Goal: Task Accomplishment & Management: Complete application form

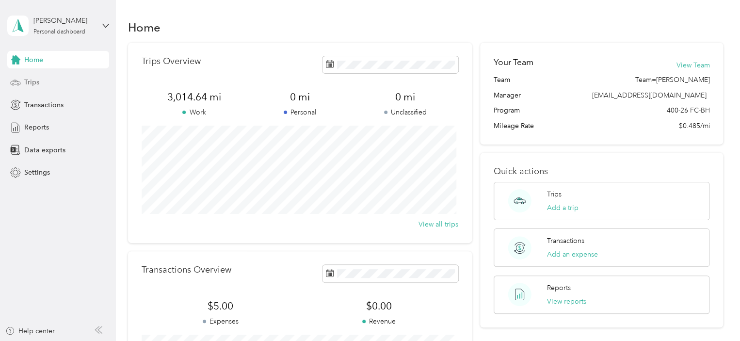
click at [39, 86] on div "Trips" at bounding box center [58, 82] width 102 height 17
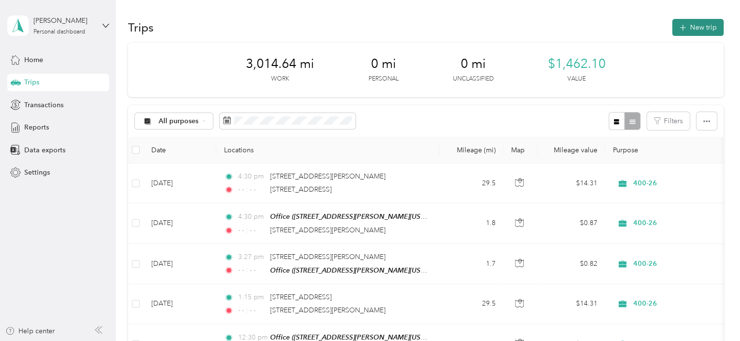
click at [702, 31] on button "New trip" at bounding box center [697, 27] width 51 height 17
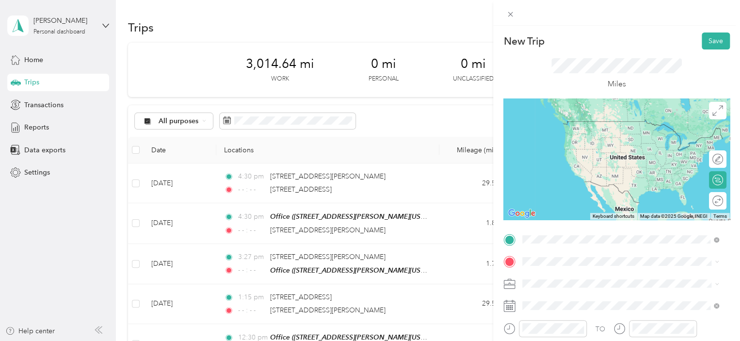
click at [576, 202] on div "Office [STREET_ADDRESS][PERSON_NAME][US_STATE]" at bounding box center [616, 191] width 151 height 20
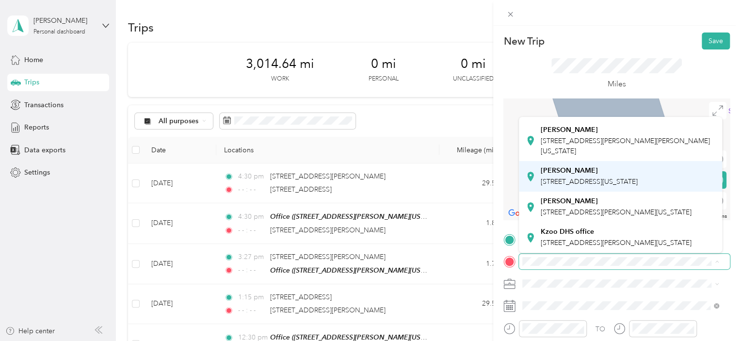
scroll to position [295, 0]
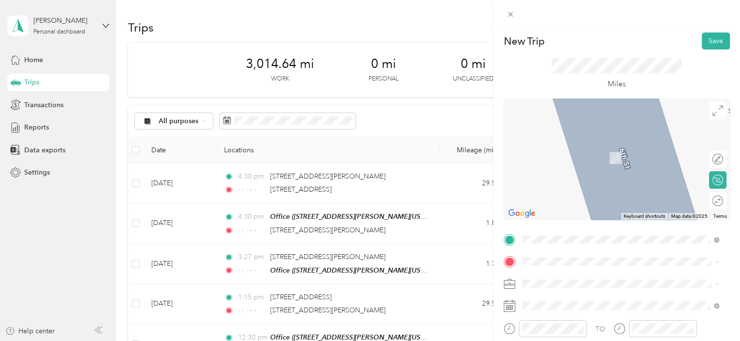
click at [577, 227] on strong "Kzoo DHS office" at bounding box center [567, 231] width 53 height 9
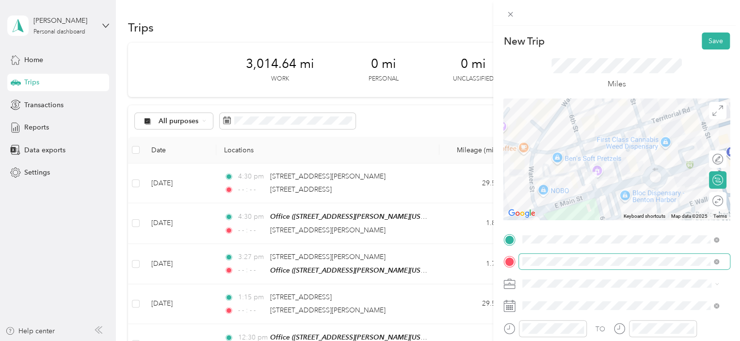
click at [607, 266] on span at bounding box center [624, 262] width 211 height 16
click at [716, 261] on icon at bounding box center [716, 261] width 5 height 5
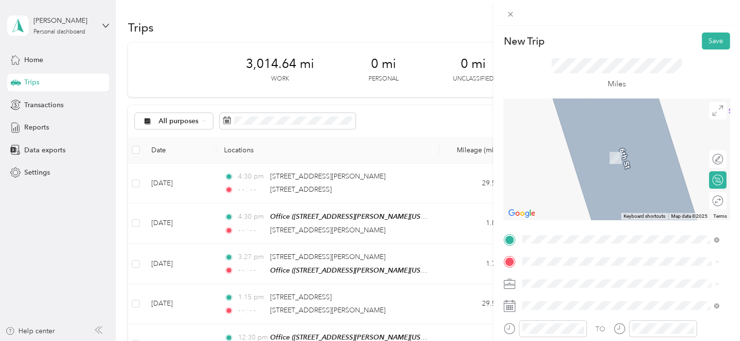
click at [603, 199] on span "427 East Alcott Street Kalamazoo, Michigan 49001, United States" at bounding box center [616, 194] width 151 height 9
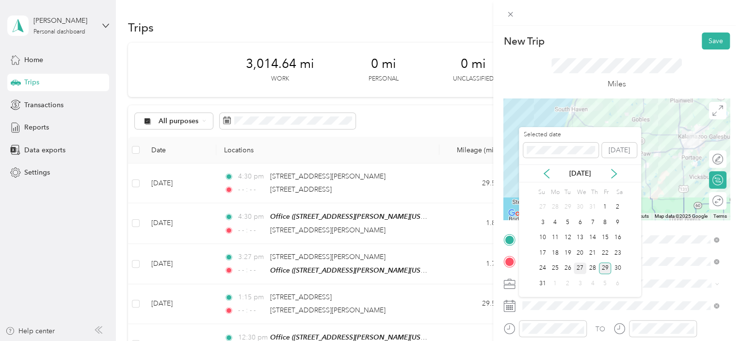
click at [579, 270] on div "27" at bounding box center [580, 268] width 13 height 12
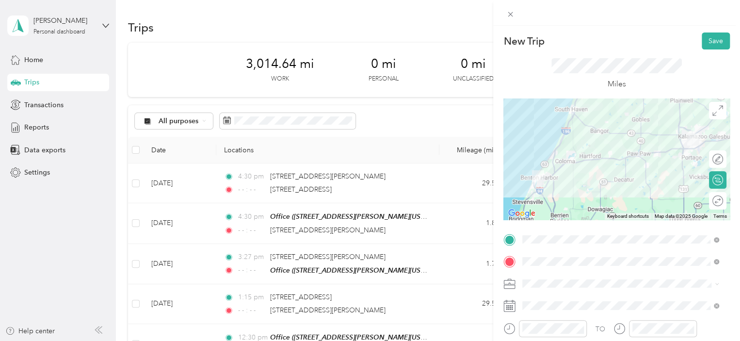
click at [545, 251] on li "400-26" at bounding box center [620, 248] width 203 height 17
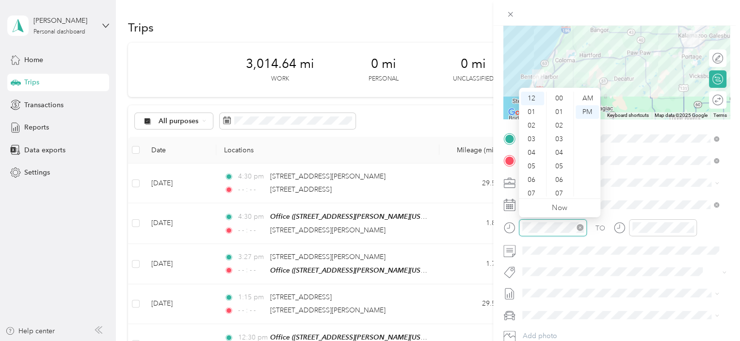
scroll to position [217, 0]
click at [530, 126] on div "02" at bounding box center [532, 126] width 23 height 14
click at [559, 97] on div "00" at bounding box center [559, 99] width 23 height 14
click at [583, 110] on div "PM" at bounding box center [587, 112] width 23 height 14
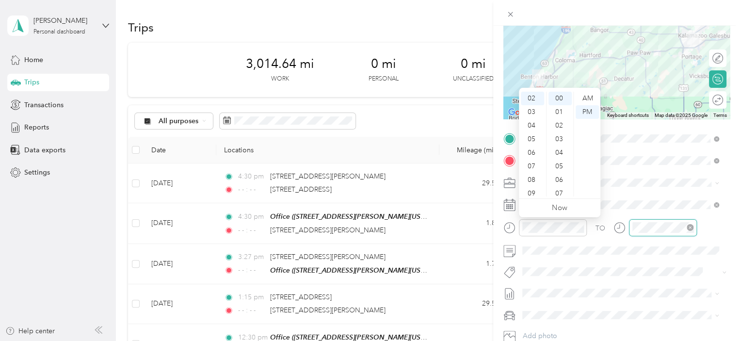
click at [689, 228] on div at bounding box center [662, 227] width 61 height 11
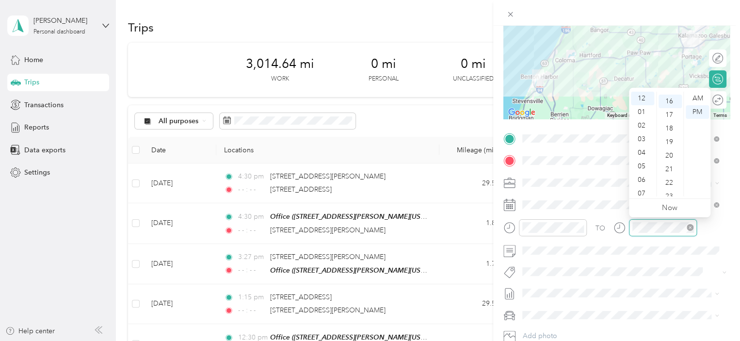
scroll to position [217, 0]
click at [692, 225] on icon "close-circle" at bounding box center [690, 227] width 7 height 7
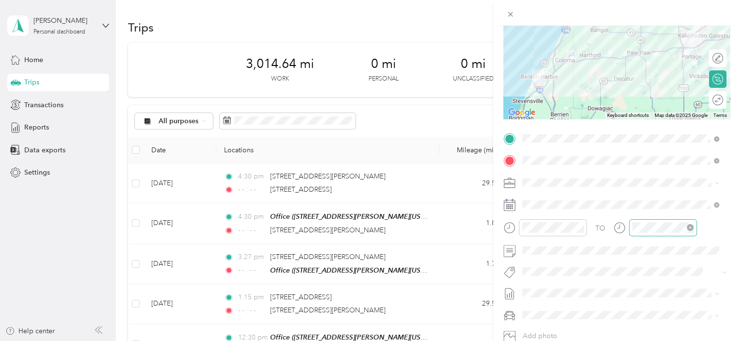
click at [724, 227] on form "New Trip Save This trip cannot be edited because it is either under review, app…" at bounding box center [616, 148] width 247 height 433
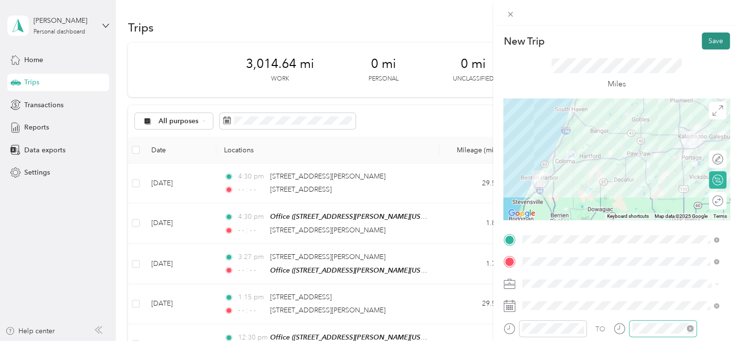
click at [704, 42] on button "Save" at bounding box center [716, 40] width 28 height 17
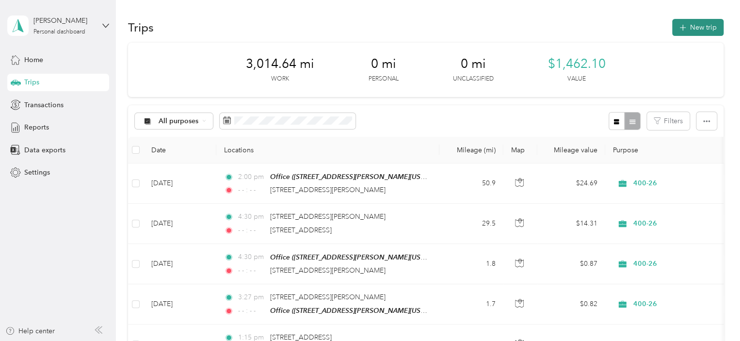
click at [700, 31] on button "New trip" at bounding box center [697, 27] width 51 height 17
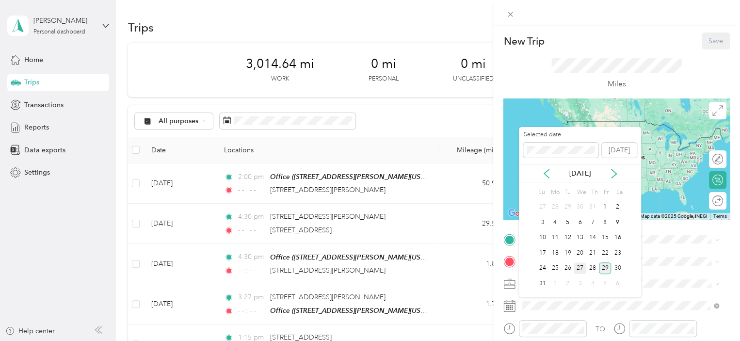
click at [578, 267] on div "27" at bounding box center [580, 268] width 13 height 12
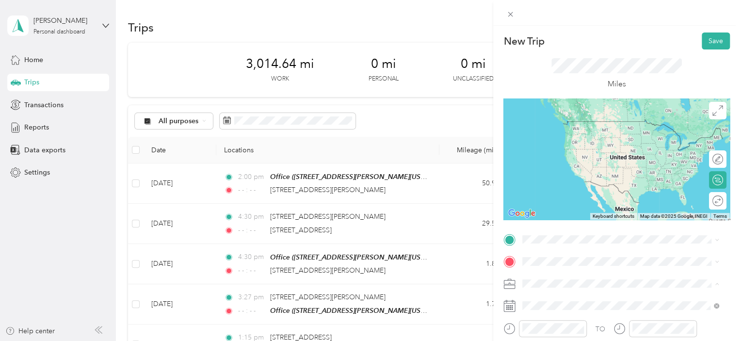
click at [547, 253] on li "400-26" at bounding box center [620, 249] width 203 height 17
click at [576, 176] on span "427 East Alcott Street Kalamazoo, Michigan 49001, United States" at bounding box center [616, 172] width 151 height 9
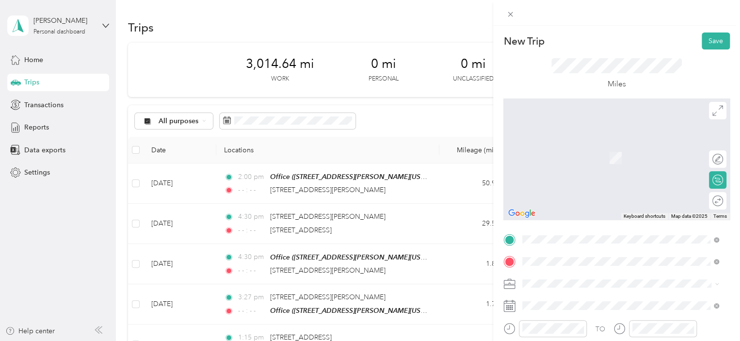
click at [632, 141] on span "413 West Street Jonesville, Michigan 49250, United States" at bounding box center [589, 143] width 97 height 9
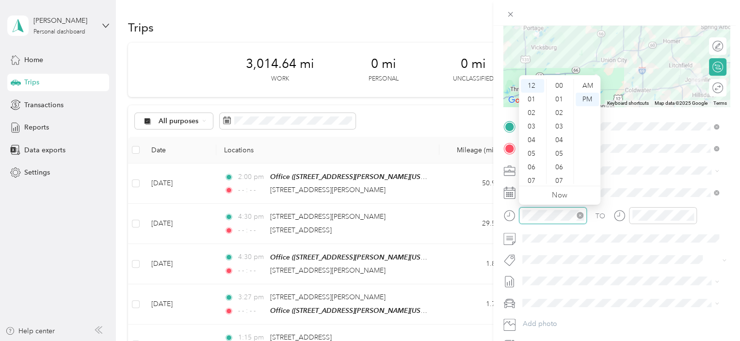
scroll to position [272, 0]
click at [592, 99] on div "PM" at bounding box center [587, 100] width 23 height 14
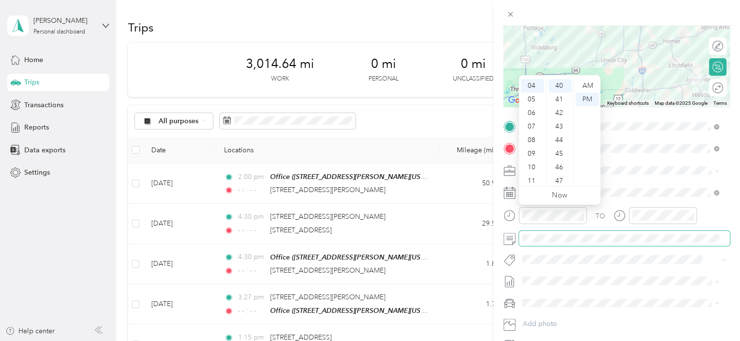
click at [616, 231] on span at bounding box center [624, 239] width 211 height 16
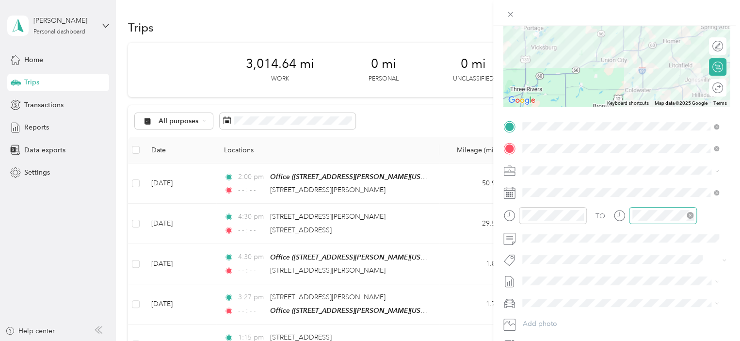
click at [689, 216] on icon "close-circle" at bounding box center [690, 215] width 7 height 7
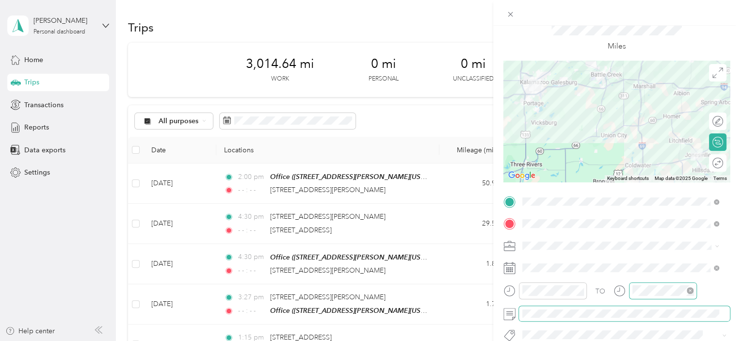
scroll to position [0, 0]
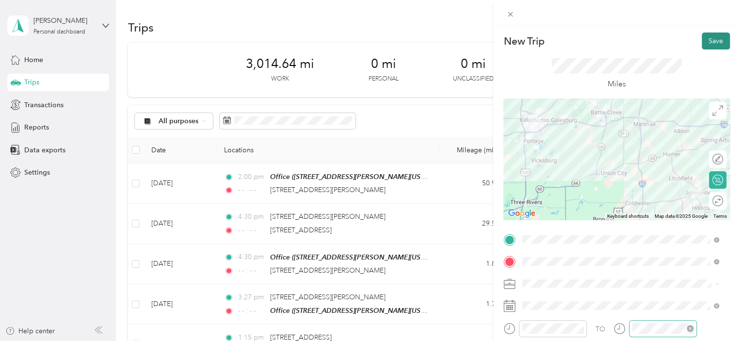
click at [711, 46] on button "Save" at bounding box center [716, 40] width 28 height 17
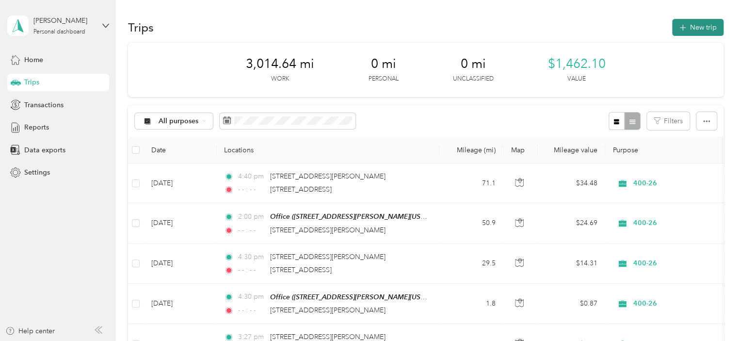
click at [688, 24] on button "New trip" at bounding box center [697, 27] width 51 height 17
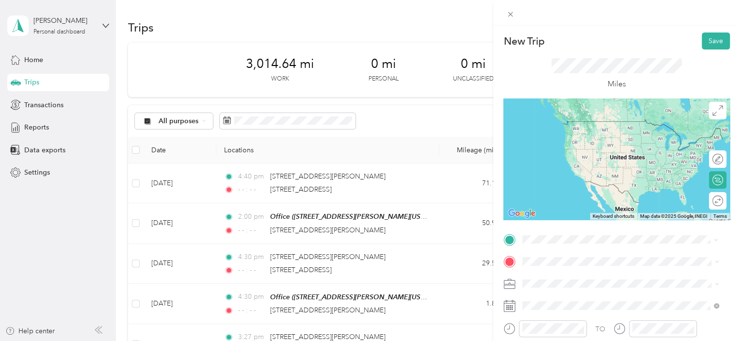
click at [628, 126] on span "413 West Street Jonesville, Michigan 49250, United States" at bounding box center [589, 121] width 97 height 9
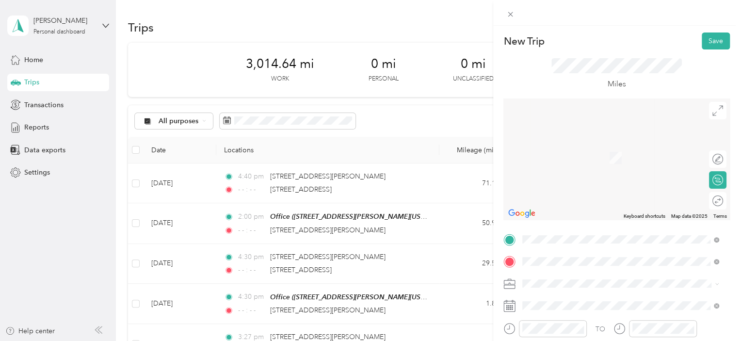
click at [561, 223] on span "[STREET_ADDRESS][PERSON_NAME][US_STATE]" at bounding box center [616, 219] width 151 height 8
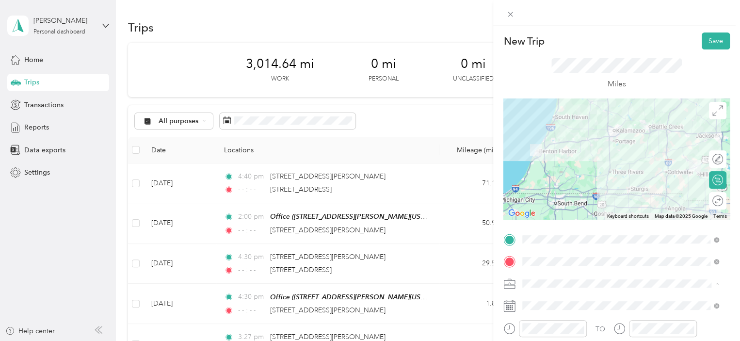
click at [543, 250] on span "400-26" at bounding box center [536, 249] width 21 height 8
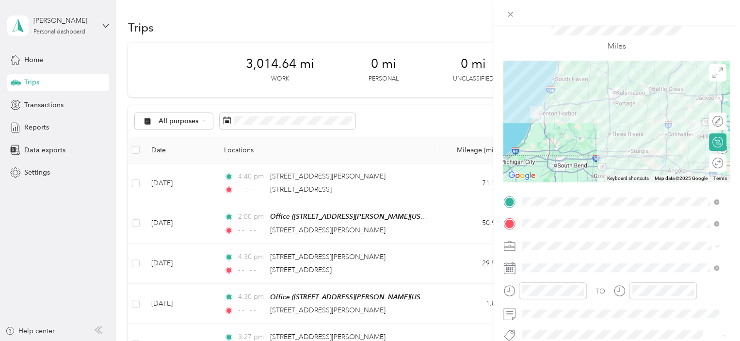
scroll to position [44, 0]
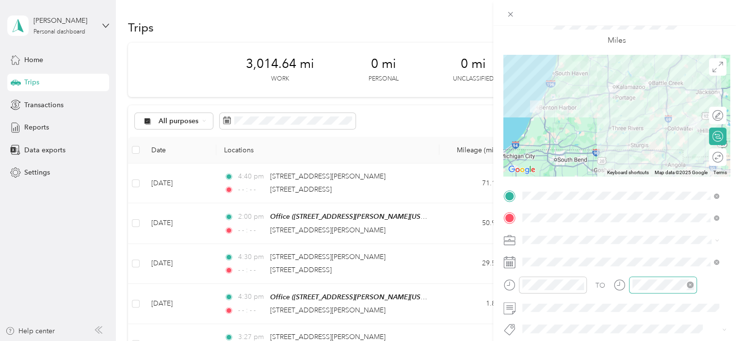
click at [689, 282] on icon "close-circle" at bounding box center [690, 284] width 7 height 7
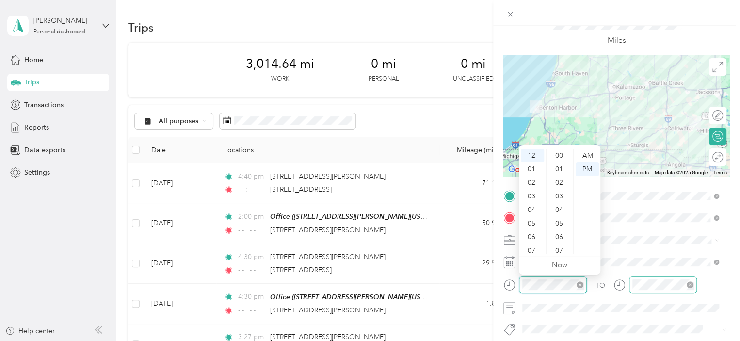
scroll to position [299, 0]
click at [517, 286] on div at bounding box center [544, 284] width 83 height 17
click at [529, 251] on div "07" at bounding box center [532, 251] width 23 height 14
click at [559, 155] on div "00" at bounding box center [559, 156] width 23 height 14
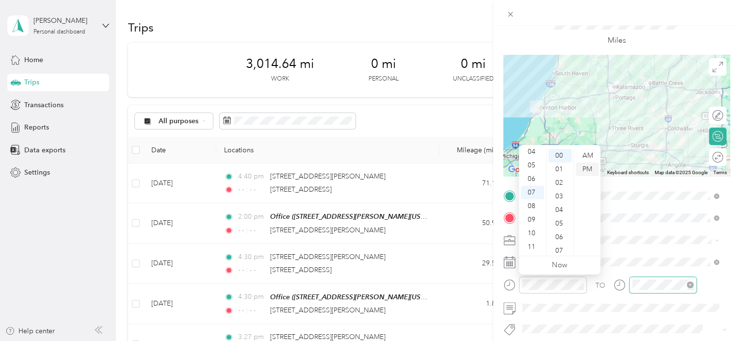
click at [587, 172] on div "PM" at bounding box center [587, 169] width 23 height 14
click at [714, 282] on div "TO" at bounding box center [616, 288] width 226 height 24
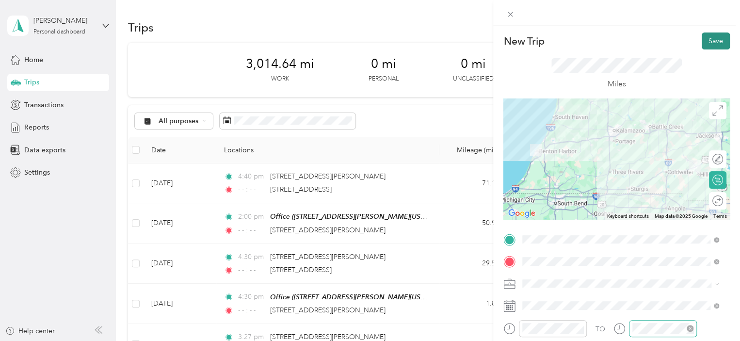
click at [707, 39] on button "Save" at bounding box center [716, 40] width 28 height 17
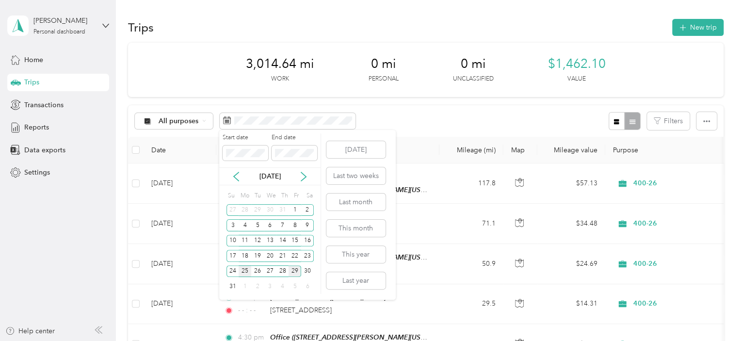
click at [244, 269] on div "25" at bounding box center [245, 271] width 13 height 12
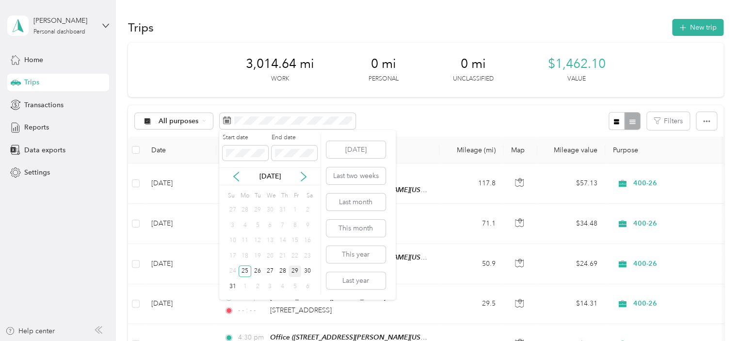
click at [295, 270] on div "29" at bounding box center [295, 271] width 13 height 12
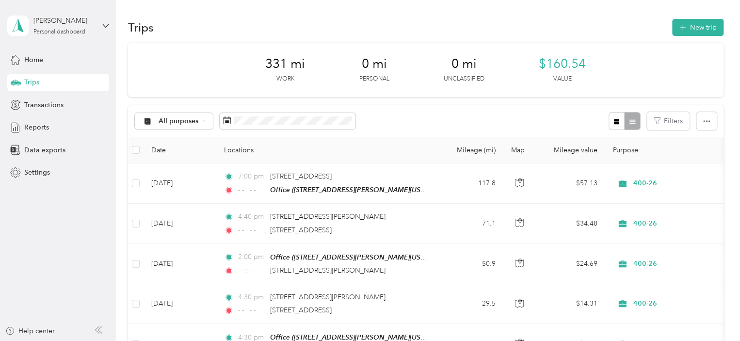
click at [61, 82] on div "Trips" at bounding box center [58, 82] width 102 height 17
click at [694, 27] on button "New trip" at bounding box center [697, 27] width 51 height 17
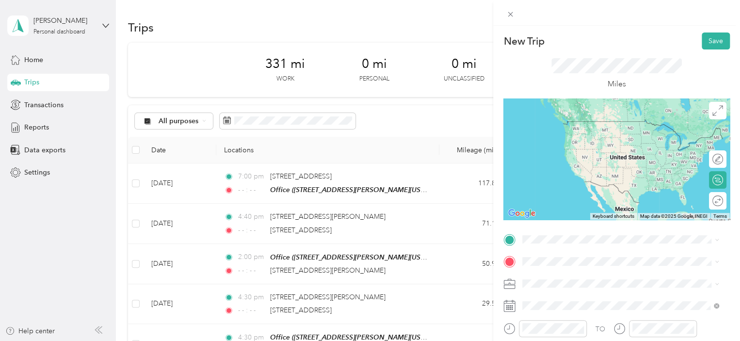
click at [559, 200] on span "[STREET_ADDRESS][PERSON_NAME][US_STATE]" at bounding box center [616, 196] width 151 height 8
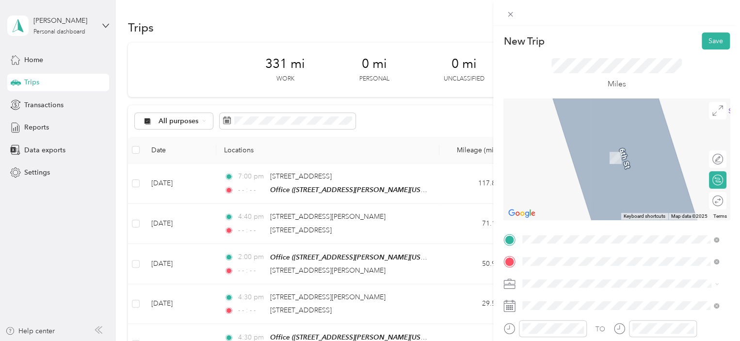
click at [583, 145] on span "6713 103rd Avenue South Haven, Michigan 49090, United States" at bounding box center [589, 143] width 97 height 9
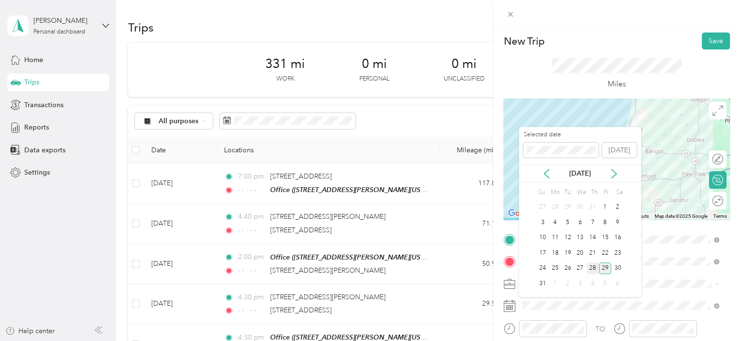
click at [591, 268] on div "28" at bounding box center [592, 268] width 13 height 12
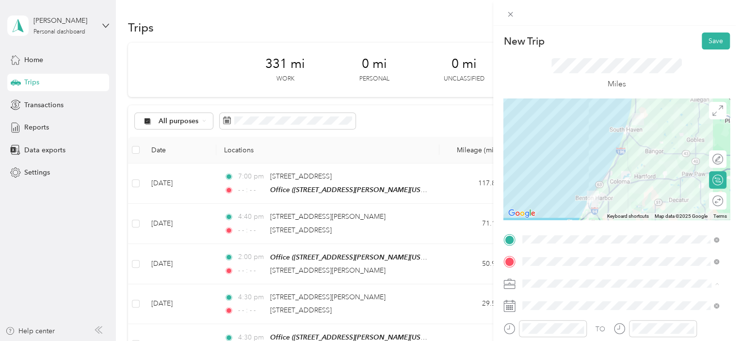
click at [543, 251] on span "400-26" at bounding box center [536, 249] width 21 height 8
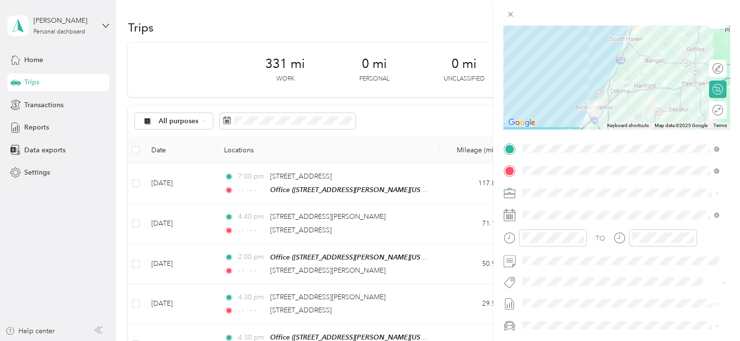
scroll to position [103, 0]
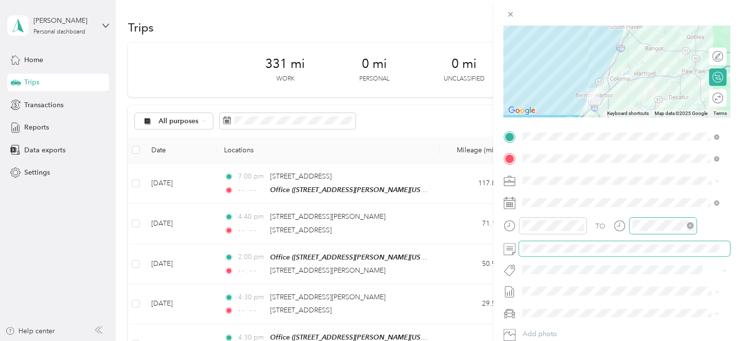
click at [688, 223] on icon "close-circle" at bounding box center [690, 225] width 7 height 7
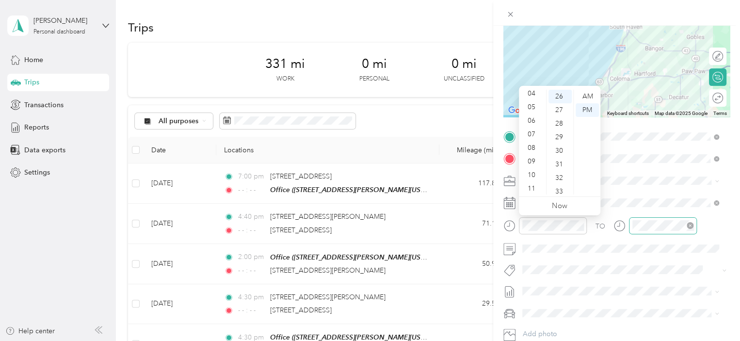
scroll to position [58, 0]
click at [538, 172] on div "10" at bounding box center [532, 174] width 23 height 14
click at [562, 154] on div "20" at bounding box center [559, 154] width 23 height 14
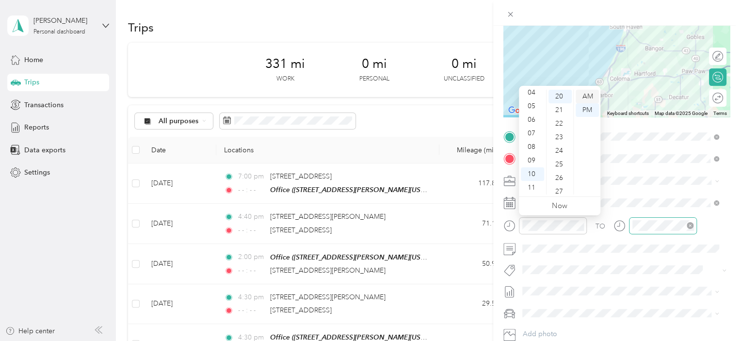
click at [588, 94] on div "AM" at bounding box center [587, 97] width 23 height 14
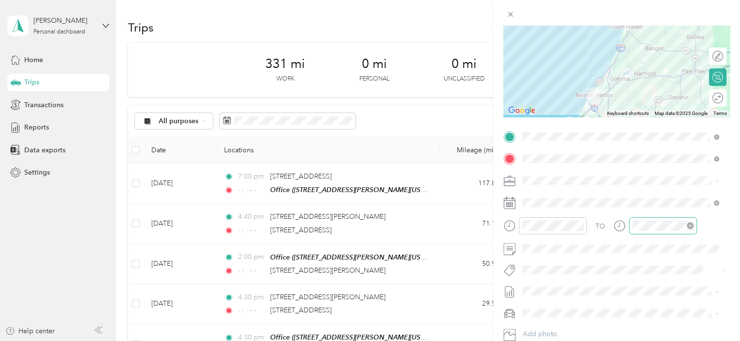
click at [683, 188] on span at bounding box center [624, 181] width 211 height 16
click at [689, 226] on icon "close-circle" at bounding box center [690, 225] width 7 height 7
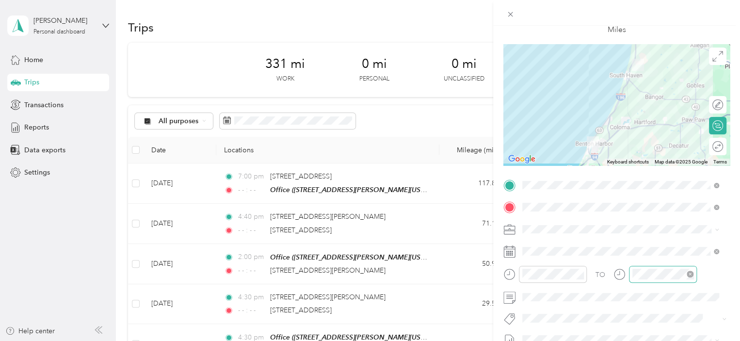
scroll to position [0, 0]
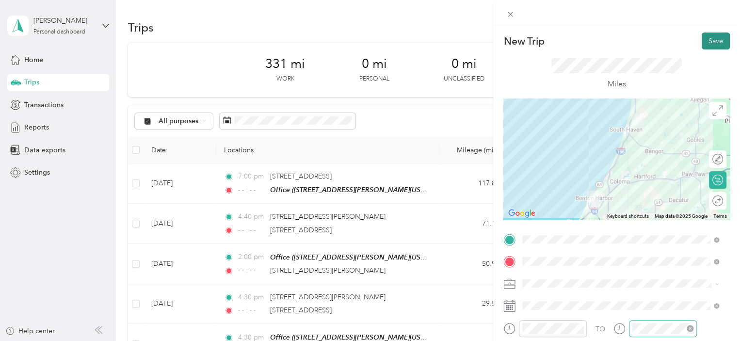
click at [710, 40] on button "Save" at bounding box center [716, 40] width 28 height 17
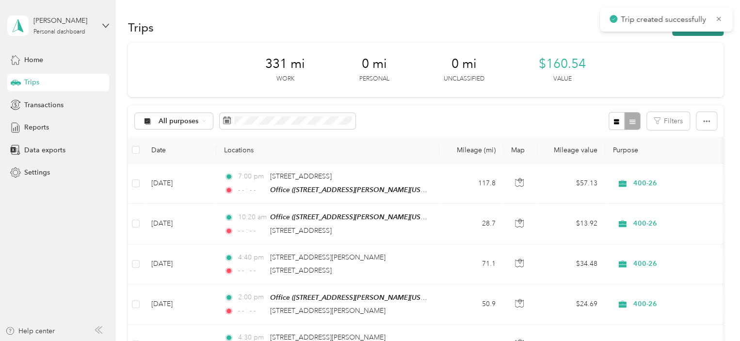
click at [705, 34] on button "New trip" at bounding box center [697, 27] width 51 height 17
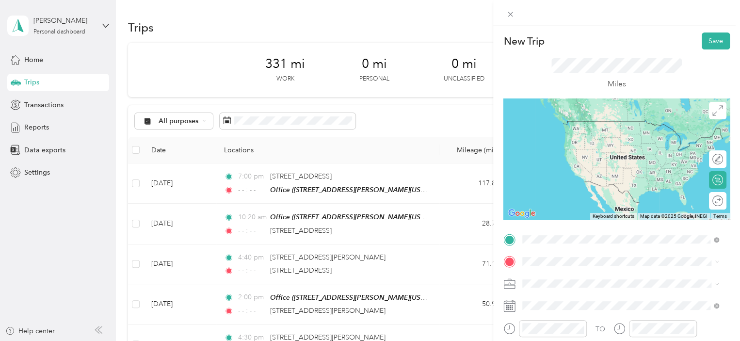
click at [583, 126] on span "6713 103rd Avenue South Haven, Michigan 49090, United States" at bounding box center [589, 121] width 97 height 9
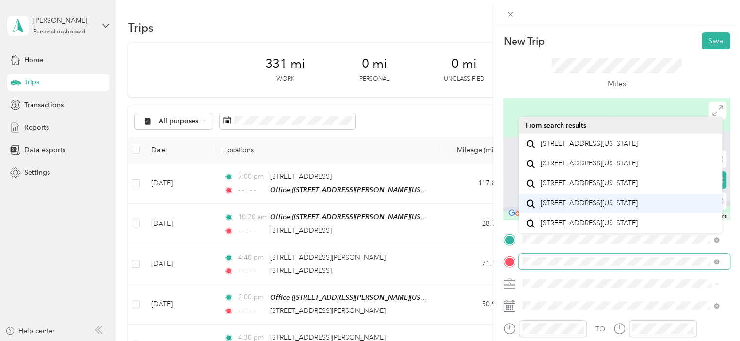
scroll to position [16, 0]
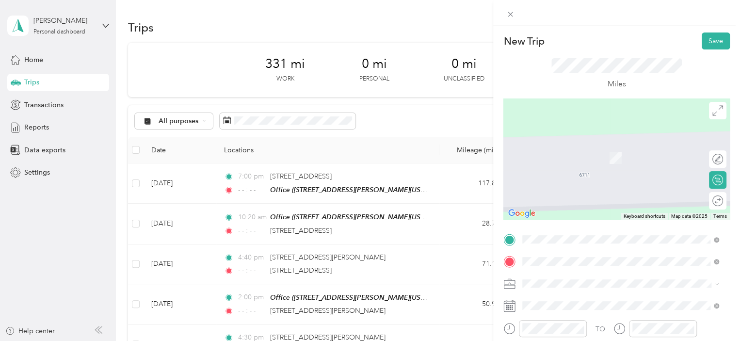
click at [601, 143] on span "212 East Paw Paw Street Paw Paw, Michigan 49079, United States" at bounding box center [589, 143] width 97 height 9
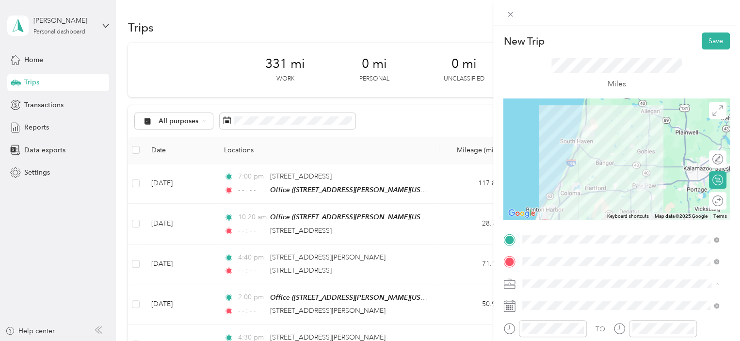
click at [541, 249] on span "400-26" at bounding box center [536, 249] width 21 height 8
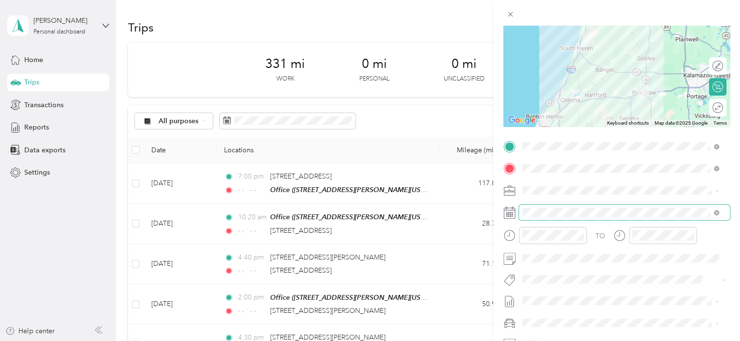
scroll to position [111, 0]
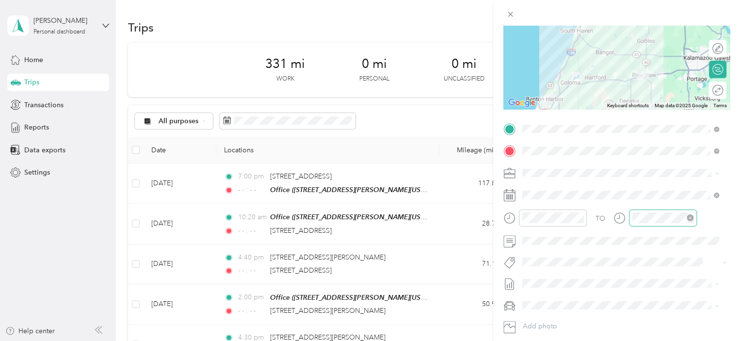
click at [689, 217] on icon "close-circle" at bounding box center [690, 217] width 7 height 7
click at [580, 218] on icon "close-circle" at bounding box center [580, 217] width 7 height 7
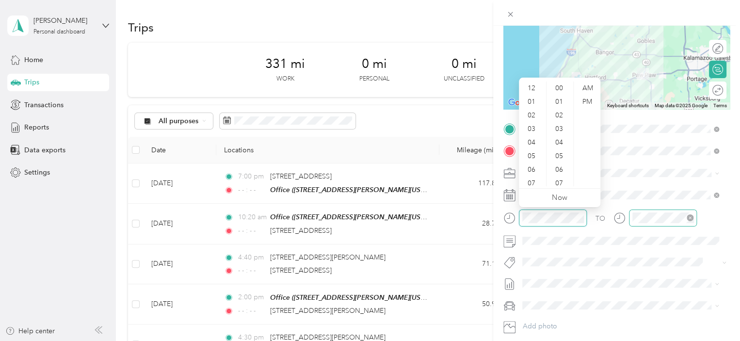
scroll to position [367, 0]
click at [718, 220] on div "TO" at bounding box center [616, 221] width 226 height 24
click at [531, 162] on div "10" at bounding box center [532, 166] width 23 height 14
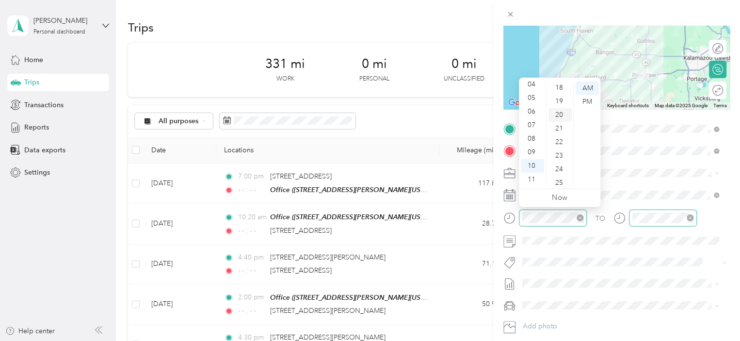
click at [561, 115] on div "20" at bounding box center [559, 115] width 23 height 14
click at [583, 88] on div "AM" at bounding box center [587, 88] width 23 height 14
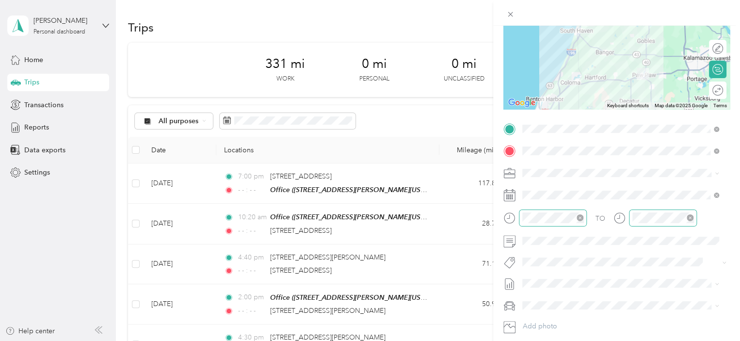
click at [725, 239] on form "New Trip Save This trip cannot be edited because it is either under review, app…" at bounding box center [616, 138] width 247 height 433
click at [731, 233] on form "New Trip Save This trip cannot be edited because it is either under review, app…" at bounding box center [616, 138] width 247 height 433
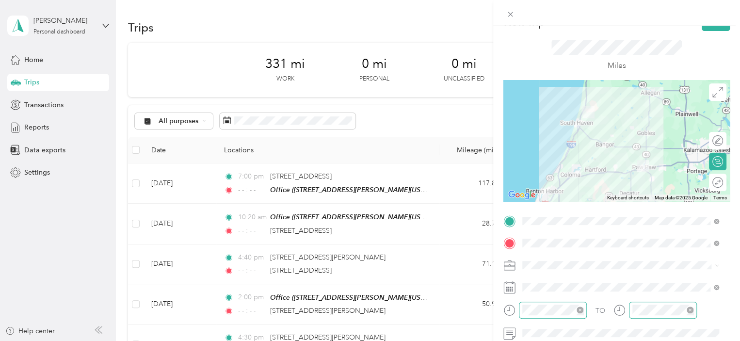
scroll to position [15, 0]
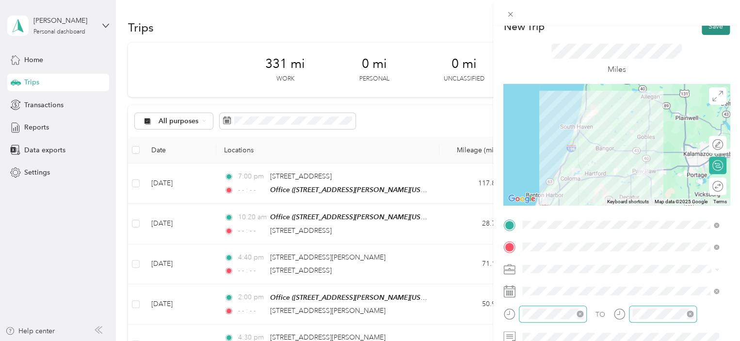
click at [706, 27] on button "Save" at bounding box center [716, 26] width 28 height 17
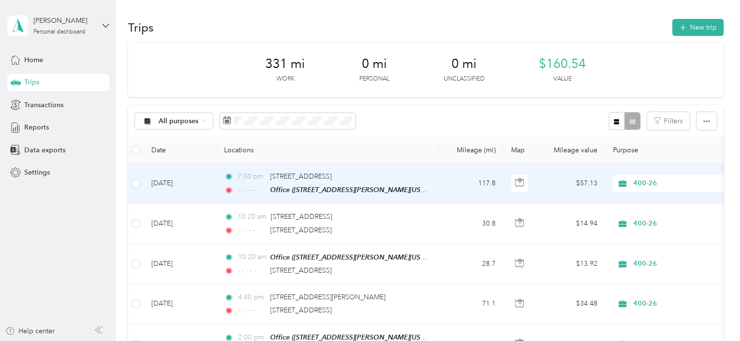
click at [174, 188] on td "Aug 29, 2025" at bounding box center [180, 183] width 73 height 40
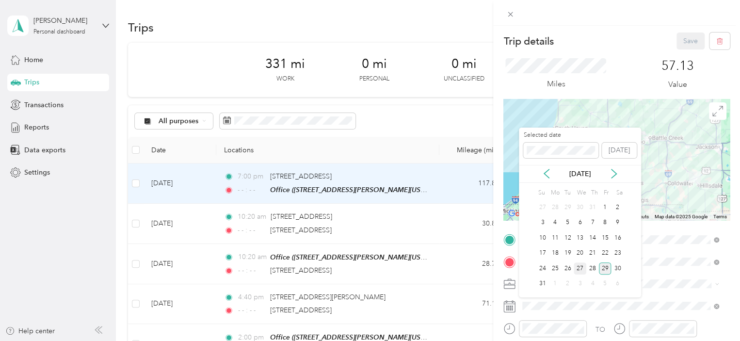
click at [577, 267] on div "27" at bounding box center [580, 268] width 13 height 12
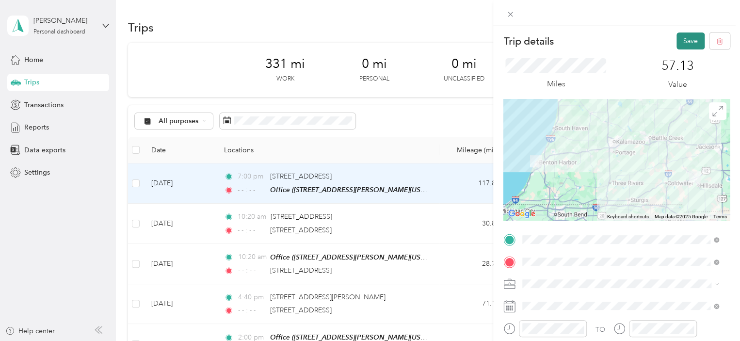
click at [685, 44] on button "Save" at bounding box center [690, 40] width 28 height 17
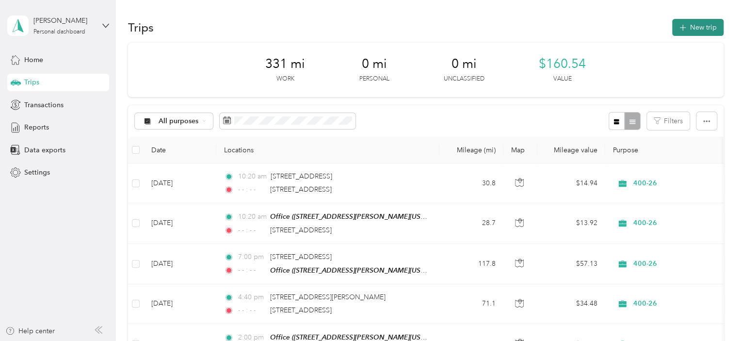
click at [700, 28] on button "New trip" at bounding box center [697, 27] width 51 height 17
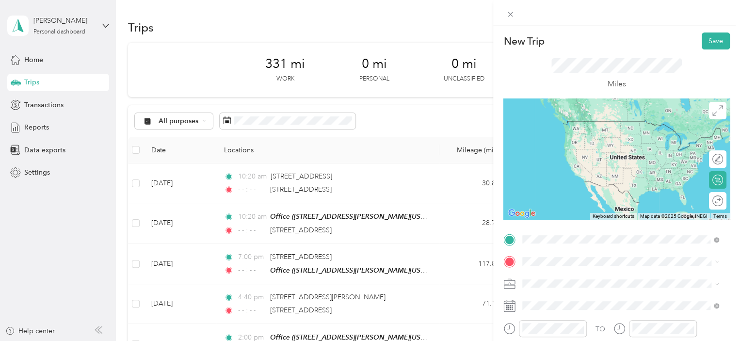
click at [599, 122] on span "212 East Paw Paw Street Paw Paw, Michigan 49079, United States" at bounding box center [589, 121] width 97 height 9
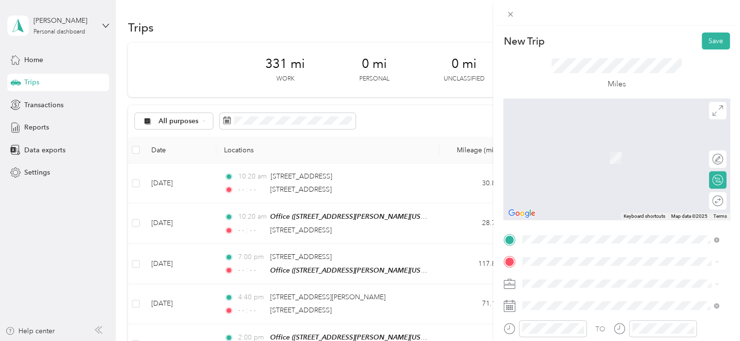
click at [535, 249] on span "400-26" at bounding box center [536, 246] width 21 height 8
click at [618, 141] on span "30609 East Red Arrow Highway Paw Paw, Michigan 49079, United States" at bounding box center [589, 142] width 97 height 9
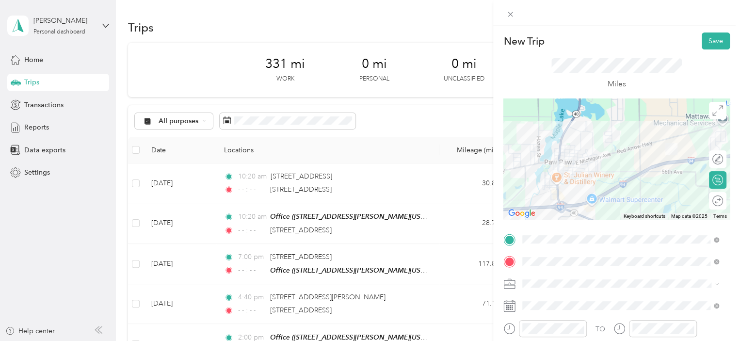
scroll to position [97, 0]
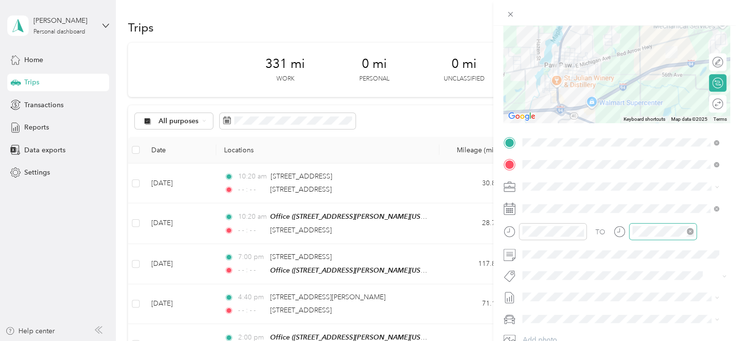
click at [691, 234] on icon "close-circle" at bounding box center [690, 231] width 7 height 7
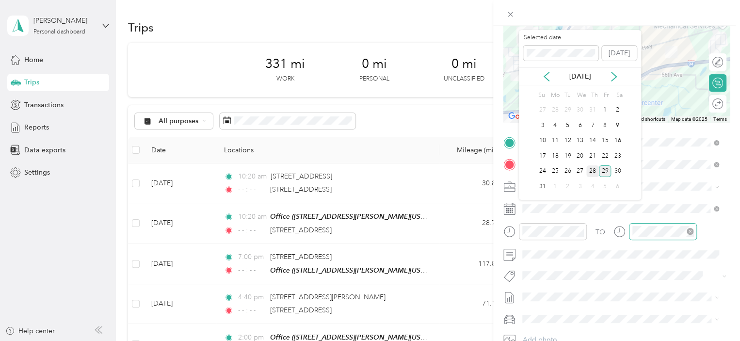
click at [590, 172] on div "28" at bounding box center [592, 171] width 13 height 12
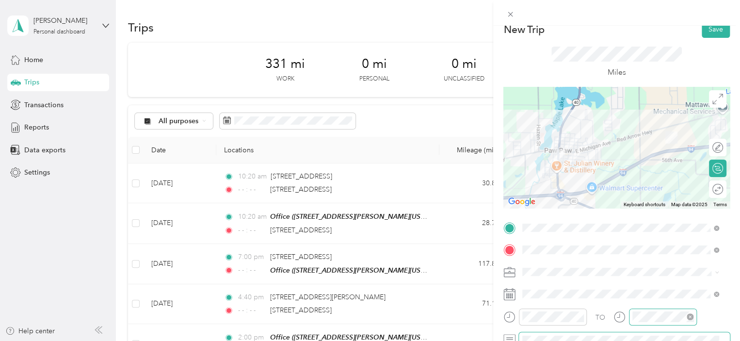
scroll to position [0, 0]
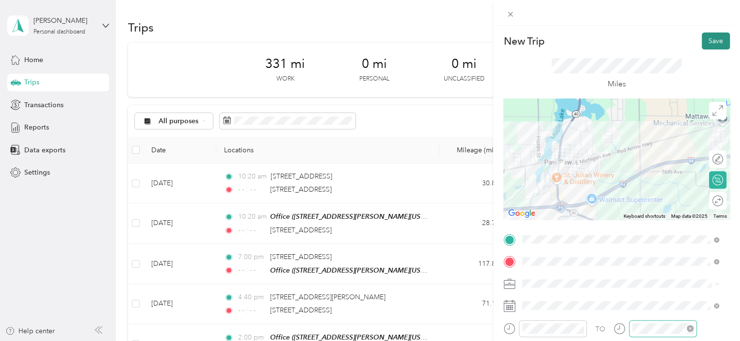
click at [710, 43] on button "Save" at bounding box center [716, 40] width 28 height 17
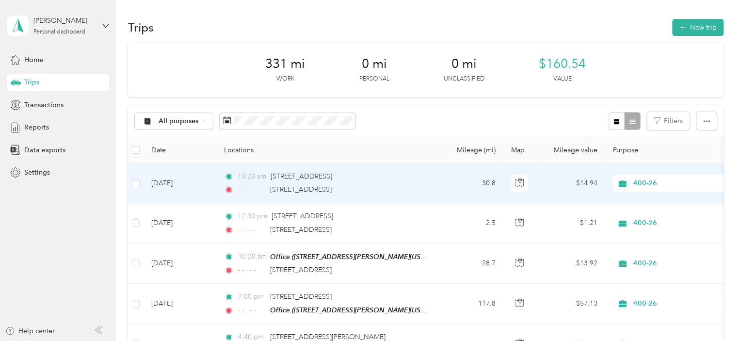
click at [167, 182] on td "Aug 29, 2025" at bounding box center [180, 183] width 73 height 40
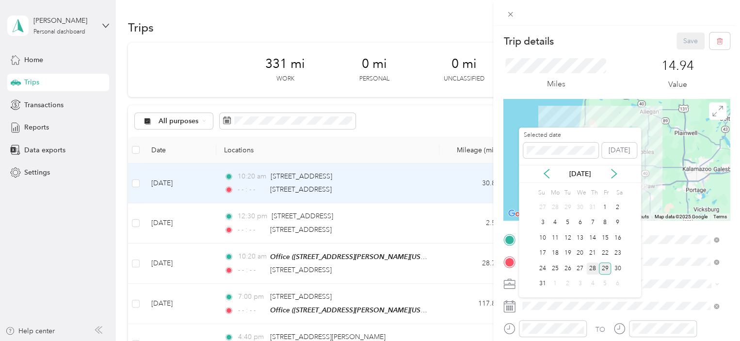
click at [594, 267] on div "28" at bounding box center [592, 268] width 13 height 12
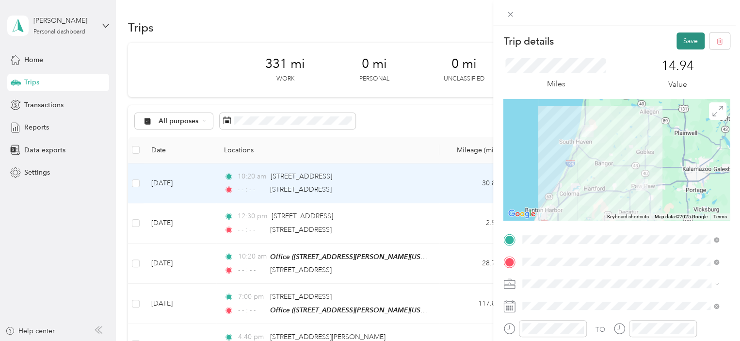
click at [680, 43] on button "Save" at bounding box center [690, 40] width 28 height 17
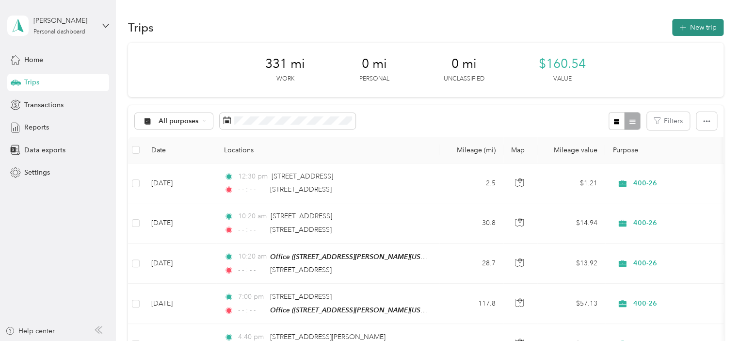
click at [705, 27] on button "New trip" at bounding box center [697, 27] width 51 height 17
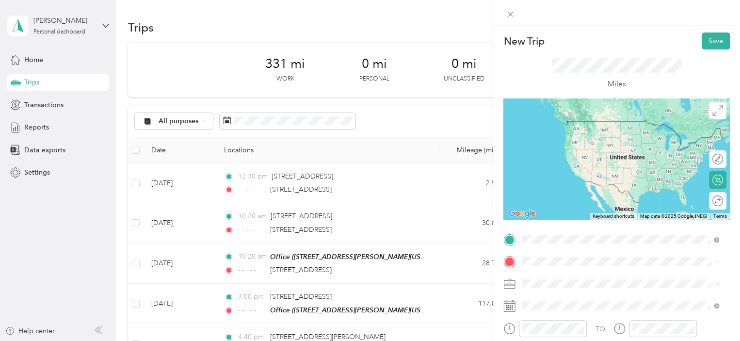
click at [582, 121] on span "30609 East Red Arrow Highway Paw Paw, Michigan 49079, United States" at bounding box center [589, 121] width 97 height 9
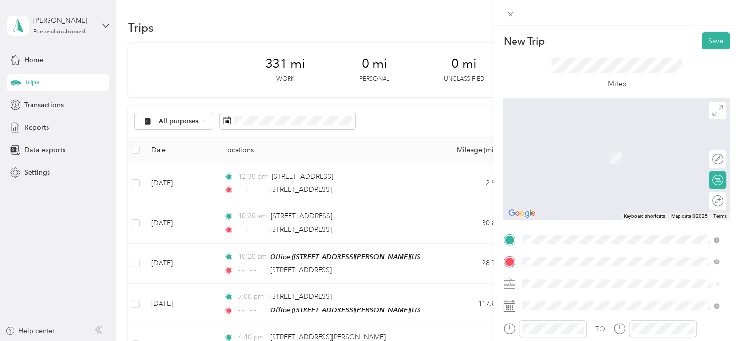
click at [569, 142] on span "6713 103rd Avenue South Haven, Michigan 49090, United States" at bounding box center [589, 143] width 97 height 9
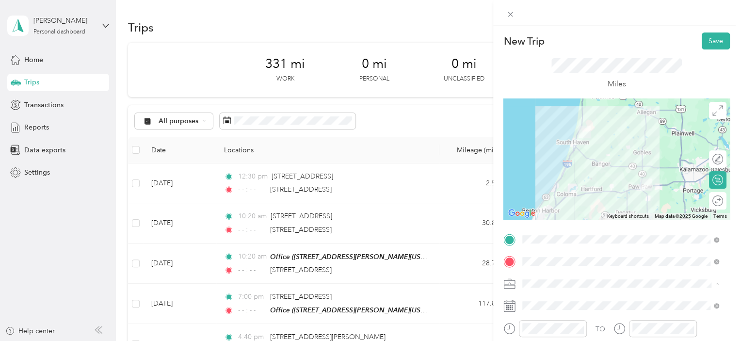
click at [548, 248] on div "400-26" at bounding box center [621, 249] width 190 height 10
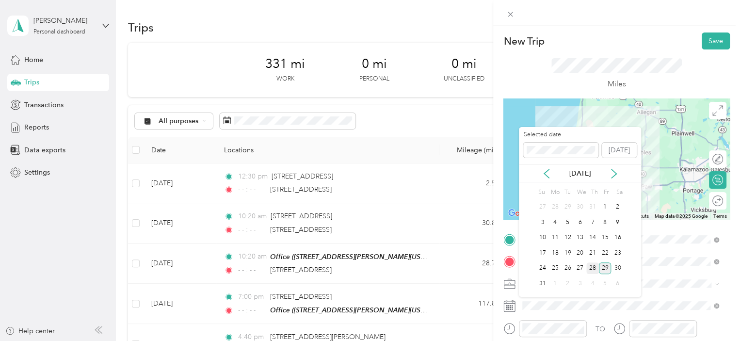
click at [592, 267] on div "28" at bounding box center [592, 268] width 13 height 12
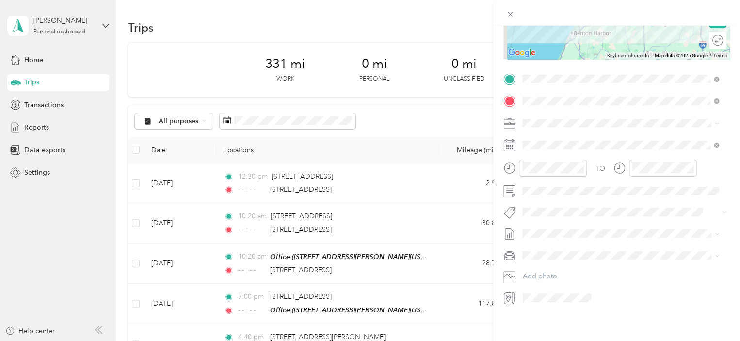
scroll to position [165, 0]
click at [689, 164] on icon "close-circle" at bounding box center [690, 167] width 7 height 7
click at [519, 167] on div at bounding box center [553, 168] width 68 height 17
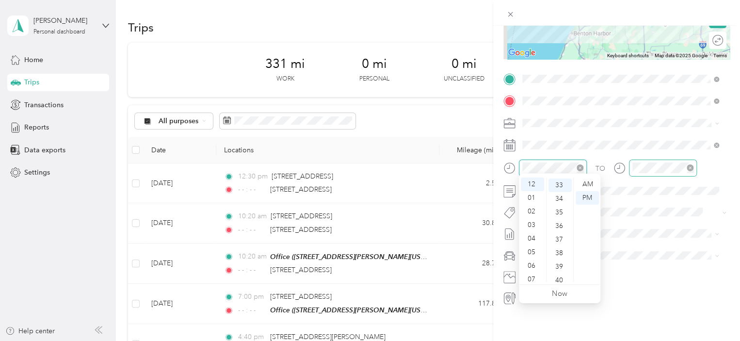
scroll to position [448, 0]
click at [588, 196] on div "PM" at bounding box center [587, 198] width 23 height 14
click at [714, 169] on div "TO" at bounding box center [616, 172] width 226 height 24
click at [532, 195] on div "01" at bounding box center [532, 198] width 23 height 14
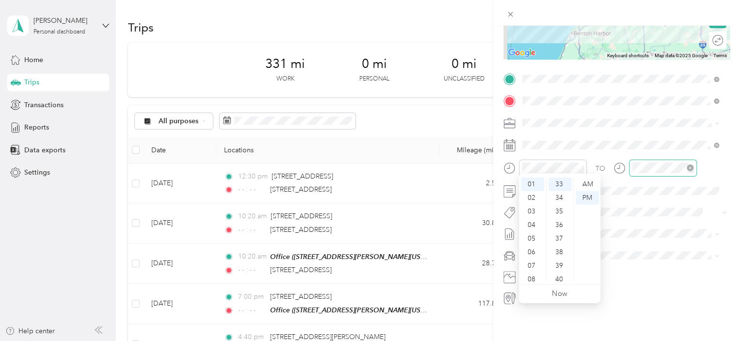
click at [724, 162] on form "New Trip Save This trip cannot be edited because it is either under review, app…" at bounding box center [616, 88] width 247 height 433
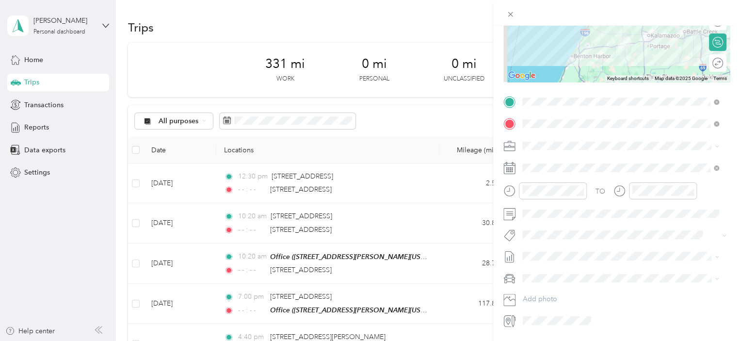
scroll to position [167, 0]
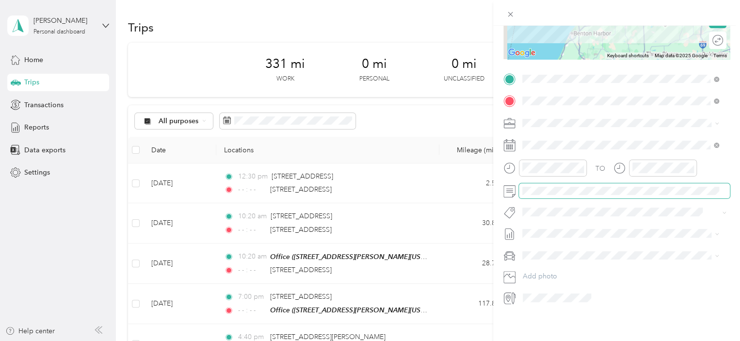
click at [568, 188] on span at bounding box center [624, 191] width 211 height 16
click at [730, 184] on form "New Trip Save This trip cannot be edited because it is either under review, app…" at bounding box center [616, 88] width 247 height 433
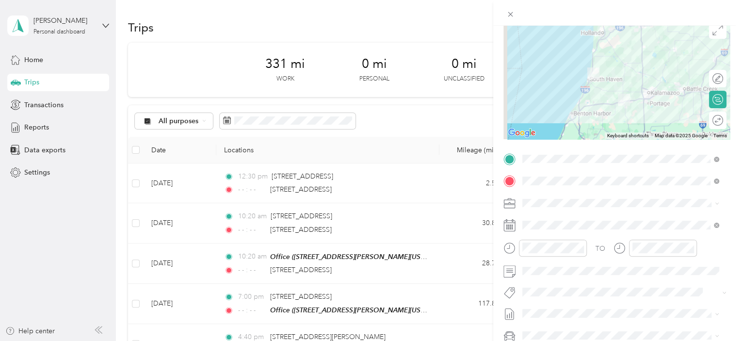
scroll to position [0, 0]
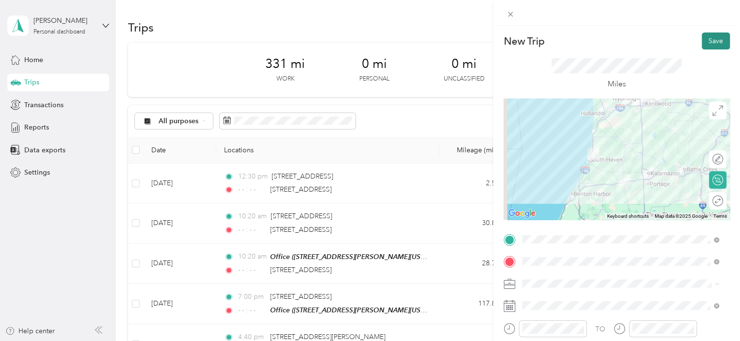
click at [703, 41] on button "Save" at bounding box center [716, 40] width 28 height 17
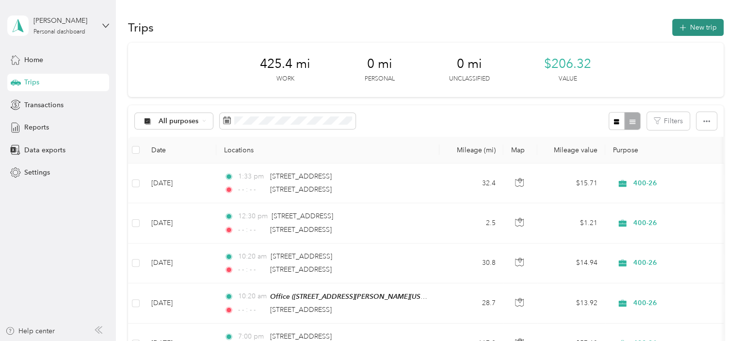
click at [702, 27] on button "New trip" at bounding box center [697, 27] width 51 height 17
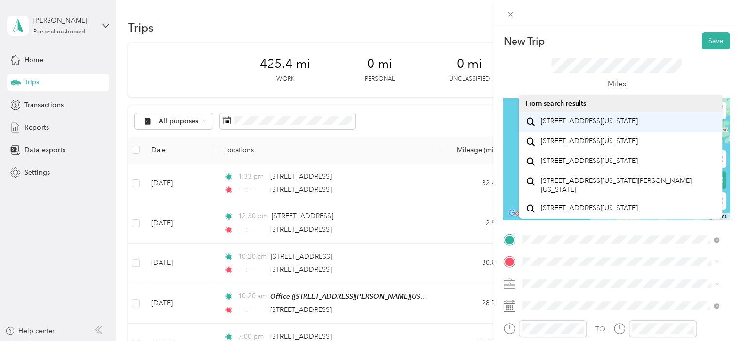
click at [568, 124] on span "6713 103rd Avenue South Haven, Michigan 49090, United States" at bounding box center [589, 121] width 97 height 9
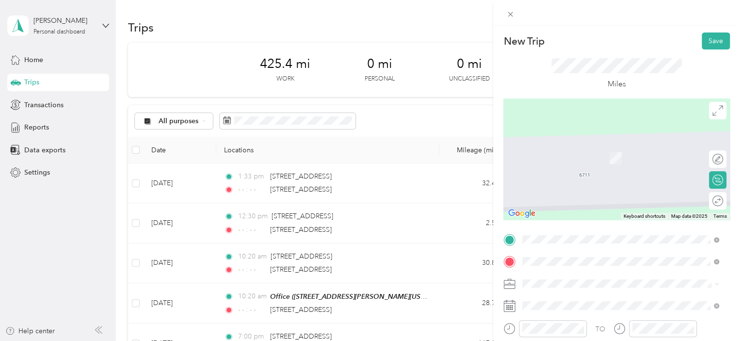
click at [577, 148] on span "[STREET_ADDRESS][US_STATE]" at bounding box center [589, 143] width 97 height 9
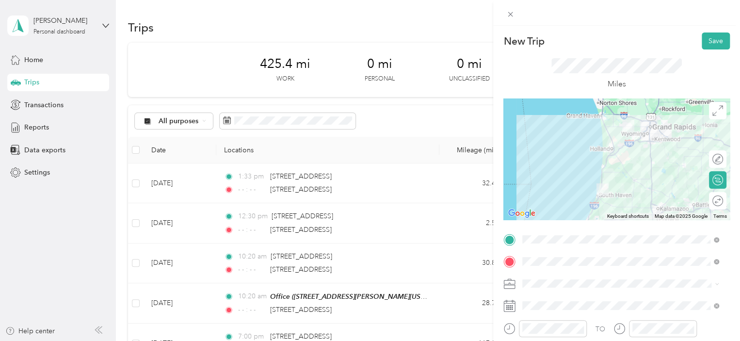
click at [548, 250] on li "400-26" at bounding box center [620, 247] width 203 height 17
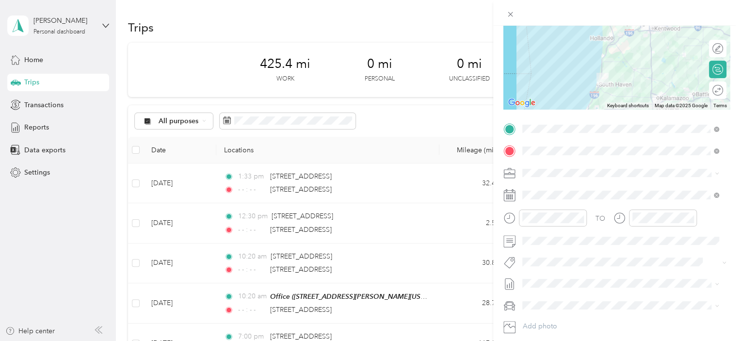
scroll to position [111, 0]
click at [689, 215] on icon "close-circle" at bounding box center [690, 217] width 7 height 7
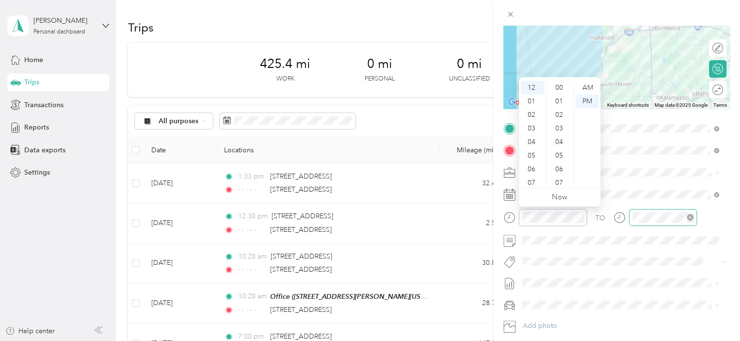
scroll to position [475, 0]
click at [585, 102] on div "PM" at bounding box center [587, 102] width 23 height 14
click at [725, 211] on form "New Trip Save This trip cannot be edited because it is either under review, app…" at bounding box center [616, 137] width 247 height 433
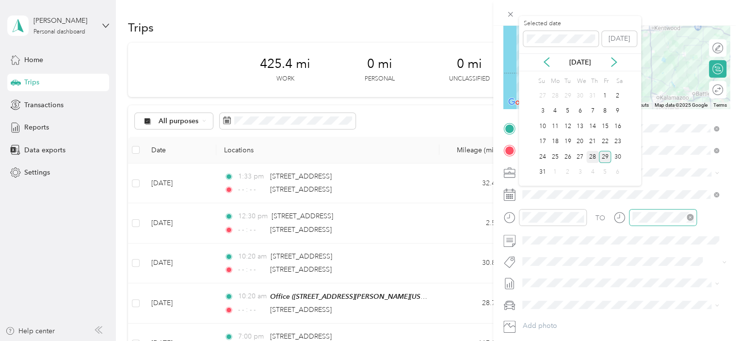
click at [594, 157] on div "28" at bounding box center [592, 157] width 13 height 12
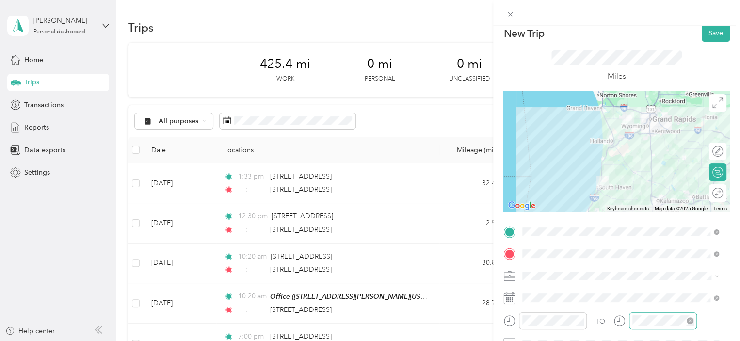
scroll to position [0, 0]
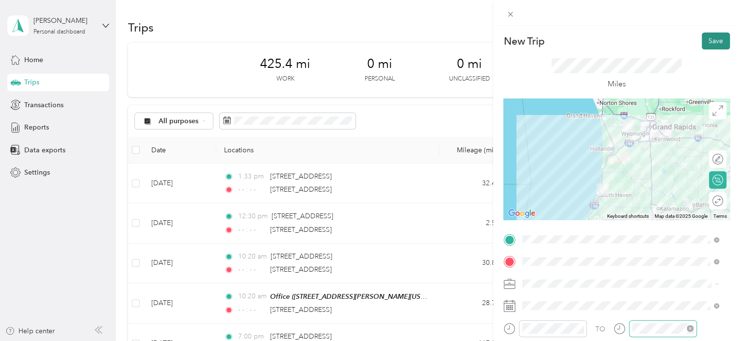
click at [706, 39] on button "Save" at bounding box center [716, 40] width 28 height 17
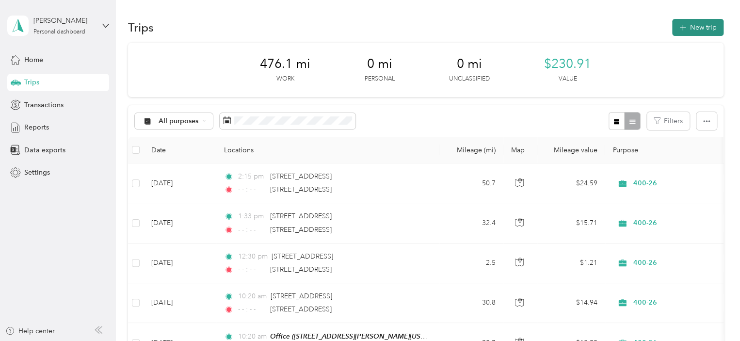
click at [697, 26] on button "New trip" at bounding box center [697, 27] width 51 height 17
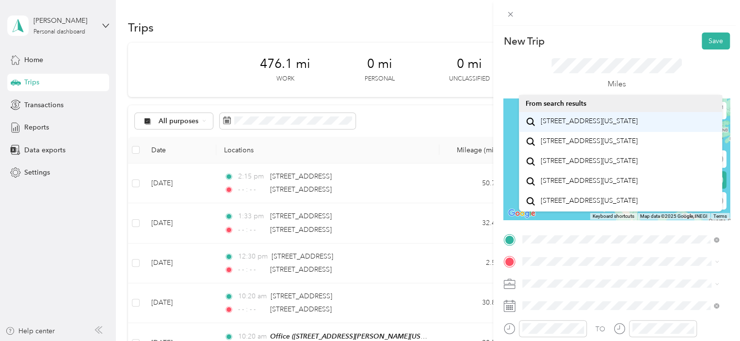
click at [586, 126] on span "[STREET_ADDRESS][US_STATE]" at bounding box center [589, 121] width 97 height 9
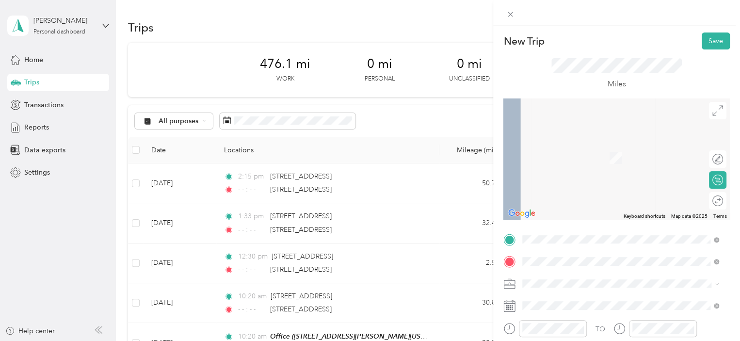
click at [565, 224] on div "Office [STREET_ADDRESS][PERSON_NAME][US_STATE]" at bounding box center [616, 214] width 151 height 20
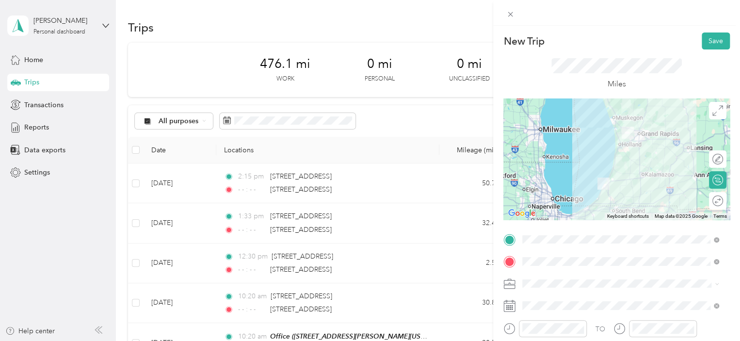
click at [547, 254] on li "400-26" at bounding box center [620, 247] width 203 height 17
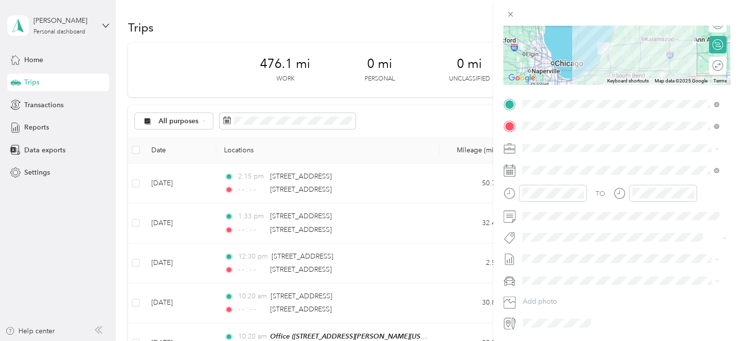
scroll to position [137, 0]
click at [520, 193] on div at bounding box center [553, 191] width 68 height 17
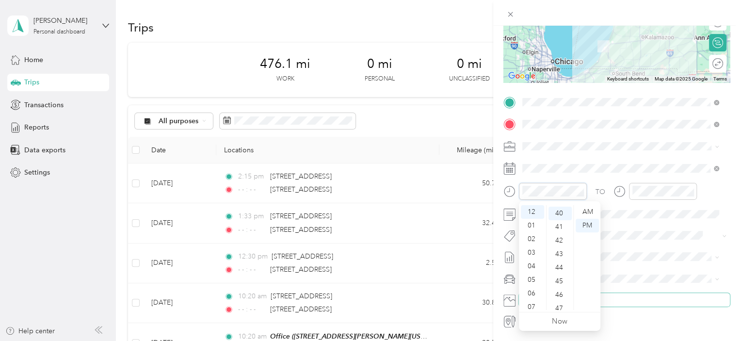
scroll to position [543, 0]
click at [589, 225] on div "PM" at bounding box center [587, 226] width 23 height 14
click at [720, 188] on div "TO" at bounding box center [616, 195] width 226 height 24
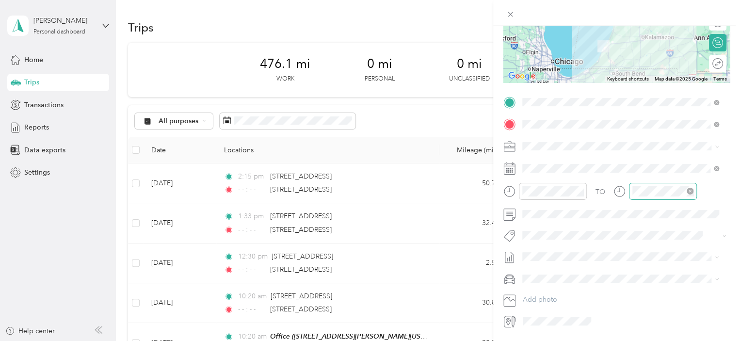
click at [689, 190] on icon "close-circle" at bounding box center [690, 191] width 7 height 7
click at [594, 317] on div "28" at bounding box center [592, 318] width 13 height 12
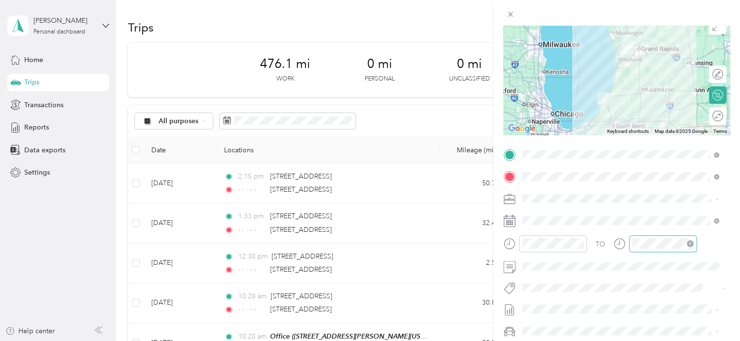
scroll to position [0, 0]
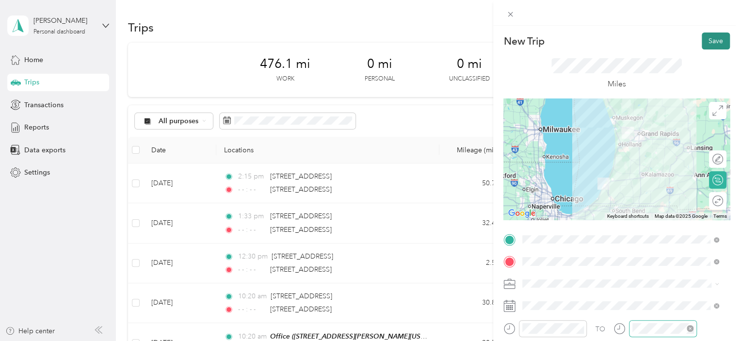
click at [704, 35] on button "Save" at bounding box center [716, 40] width 28 height 17
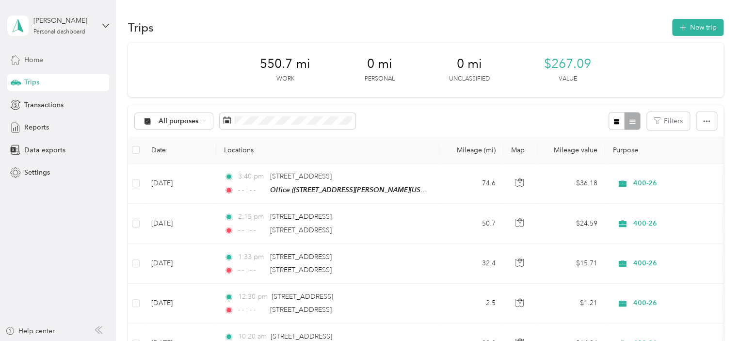
click at [41, 59] on span "Home" at bounding box center [33, 60] width 19 height 10
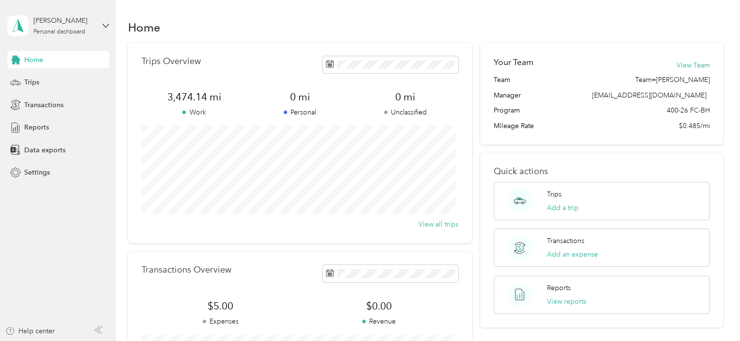
click at [100, 28] on div "[PERSON_NAME] Personal dashboard" at bounding box center [58, 26] width 102 height 34
click at [39, 82] on div "Log out" at bounding box center [109, 79] width 191 height 17
